Goal: Find contact information: Find contact information

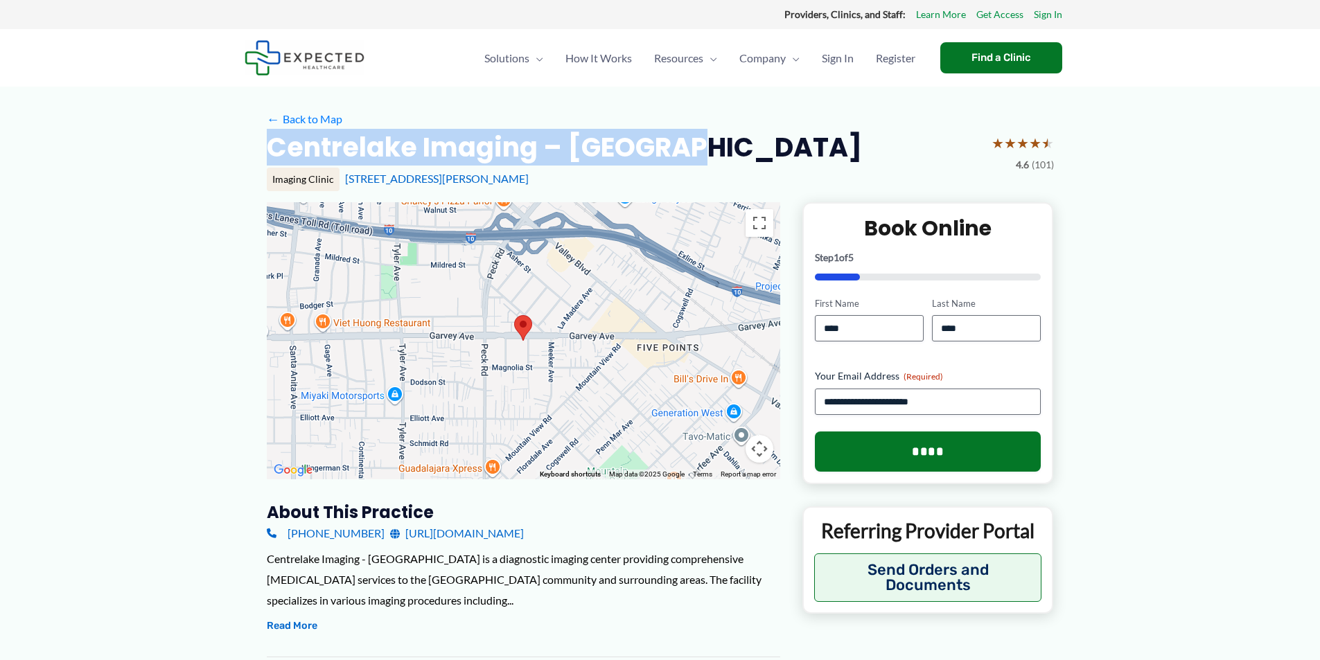
drag, startPoint x: 713, startPoint y: 152, endPoint x: 307, endPoint y: 162, distance: 406.1
copy h2 "Centrelake Imaging – [GEOGRAPHIC_DATA]"
drag, startPoint x: 520, startPoint y: 186, endPoint x: 344, endPoint y: 178, distance: 176.1
click at [345, 178] on div "[STREET_ADDRESS][PERSON_NAME]" at bounding box center [699, 178] width 709 height 15
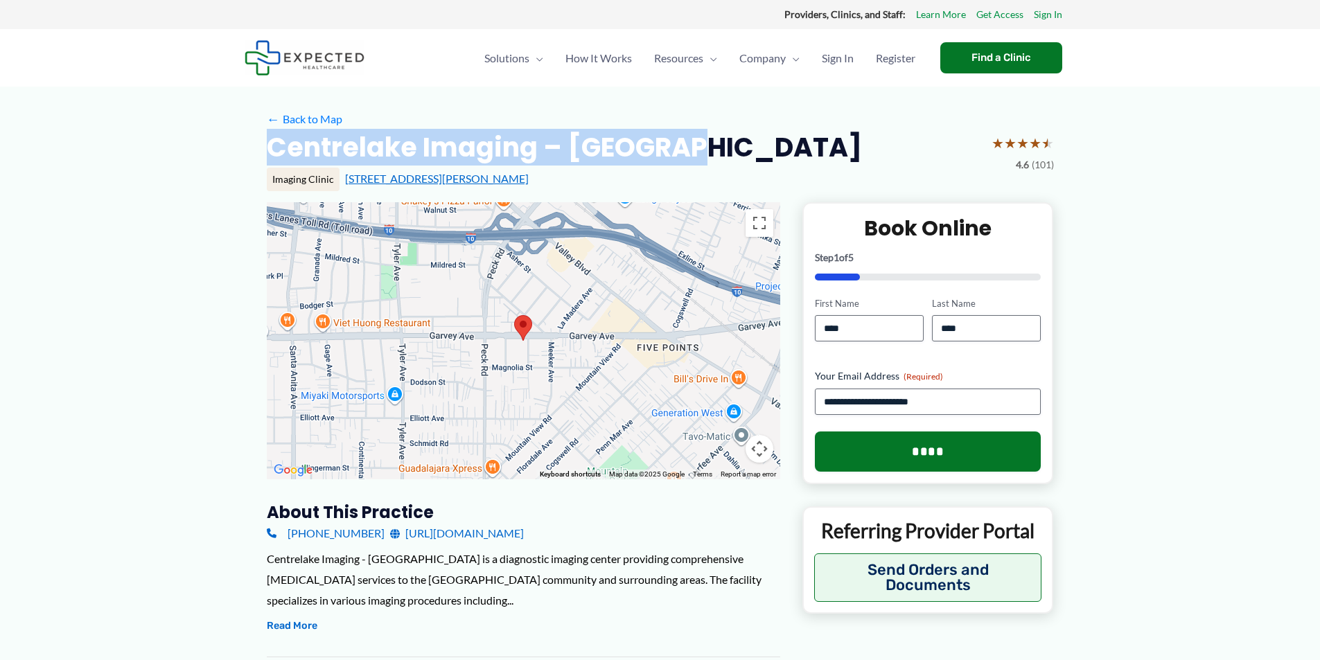
copy link "[STREET_ADDRESS][PERSON_NAME]"
